Goal: Browse casually: Explore the website without a specific task or goal

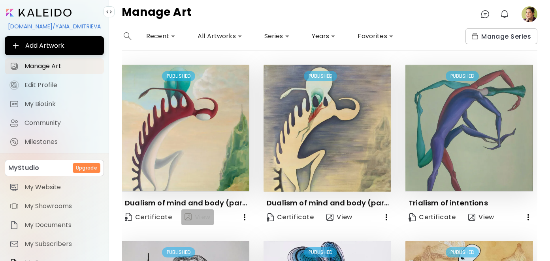
click at [196, 220] on span "View" at bounding box center [197, 217] width 26 height 9
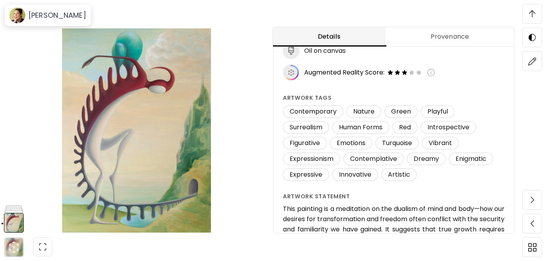
scroll to position [136, 0]
click at [432, 73] on img at bounding box center [431, 72] width 8 height 8
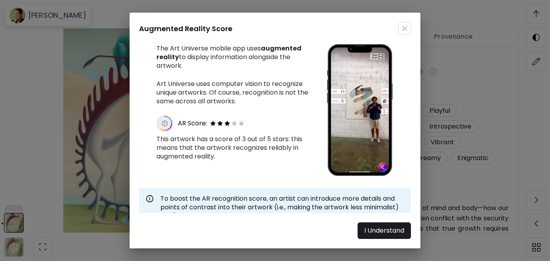
click at [406, 30] on img "button" at bounding box center [405, 29] width 6 height 6
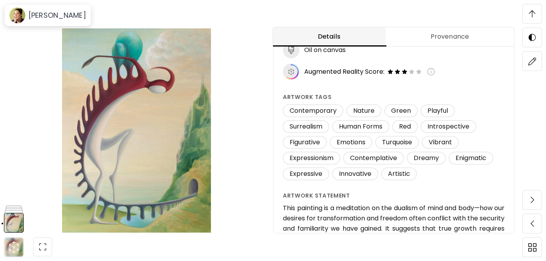
click at [297, 70] on icon at bounding box center [291, 71] width 15 height 15
click at [16, 248] on icon "animation" at bounding box center [14, 247] width 13 height 13
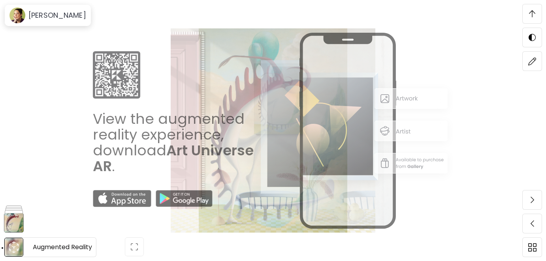
scroll to position [487, 0]
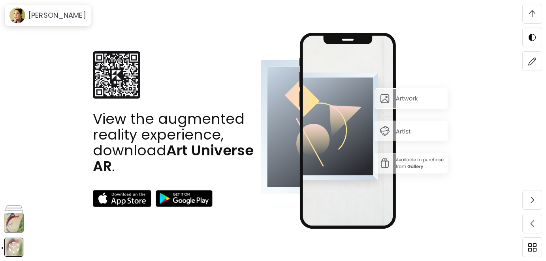
click at [440, 51] on img at bounding box center [356, 131] width 193 height 196
click at [537, 12] on span at bounding box center [532, 14] width 17 height 17
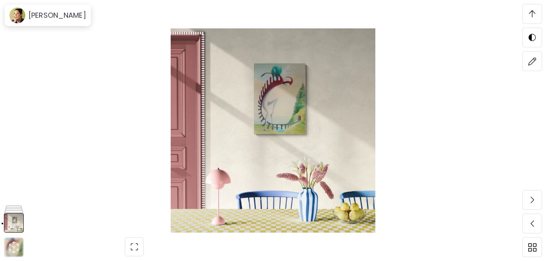
scroll to position [2172, 0]
click at [527, 196] on span at bounding box center [532, 200] width 17 height 17
